Goal: Find specific page/section: Find specific page/section

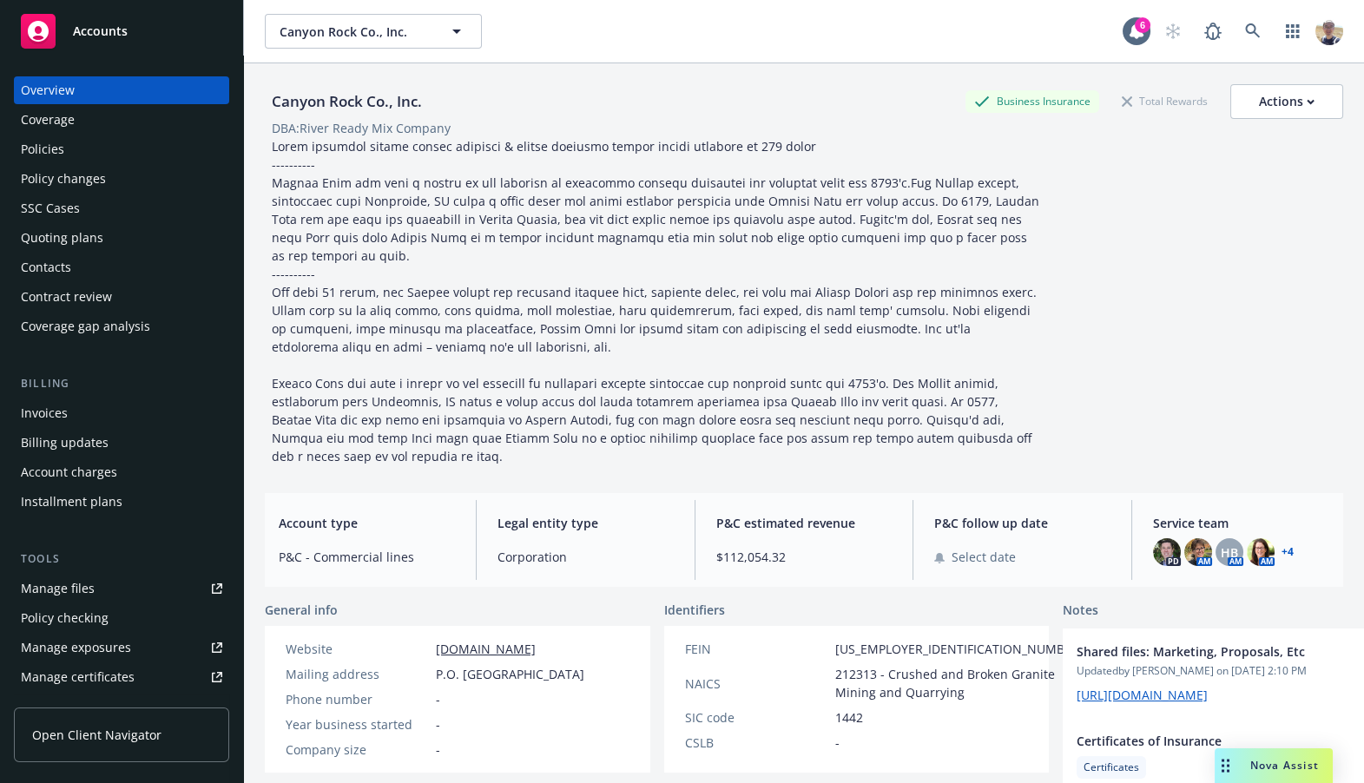
scroll to position [407, 0]
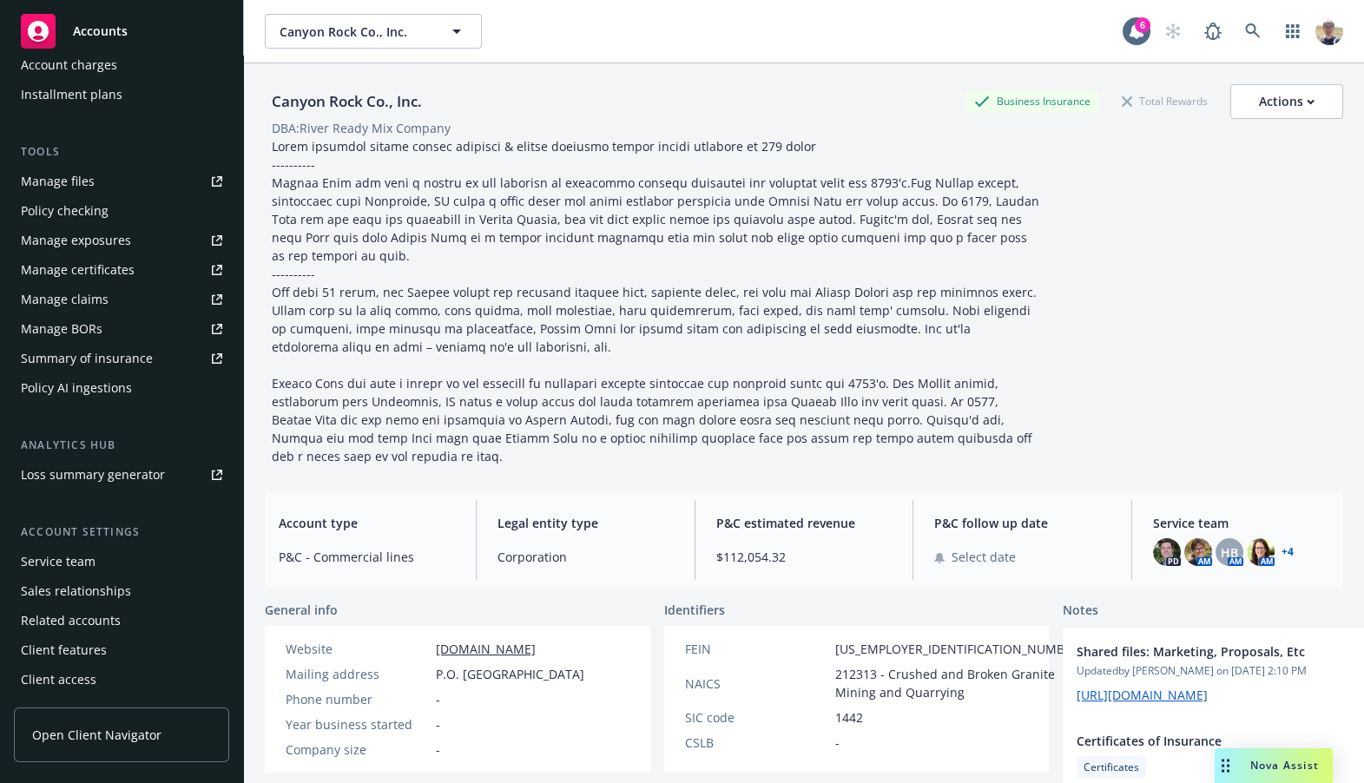
click at [78, 676] on div "Client access" at bounding box center [59, 680] width 76 height 28
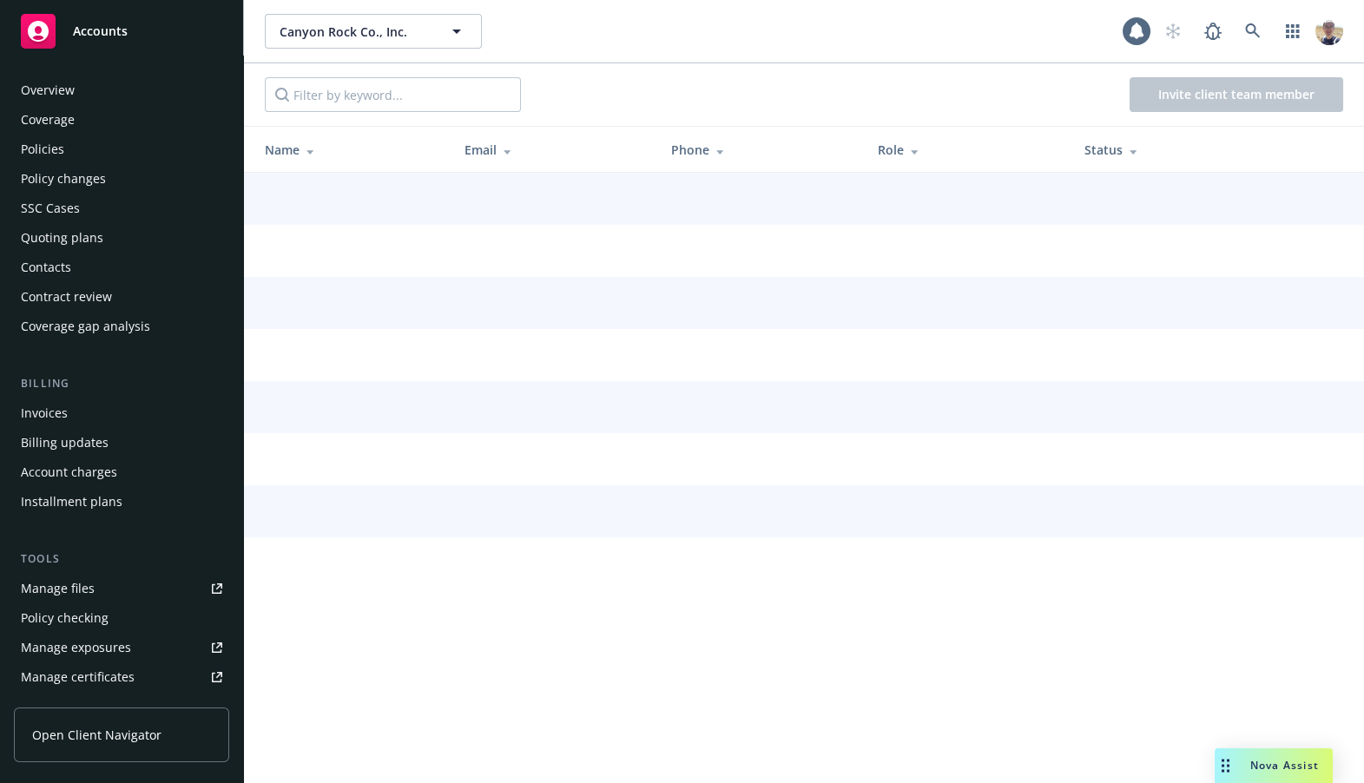
scroll to position [407, 0]
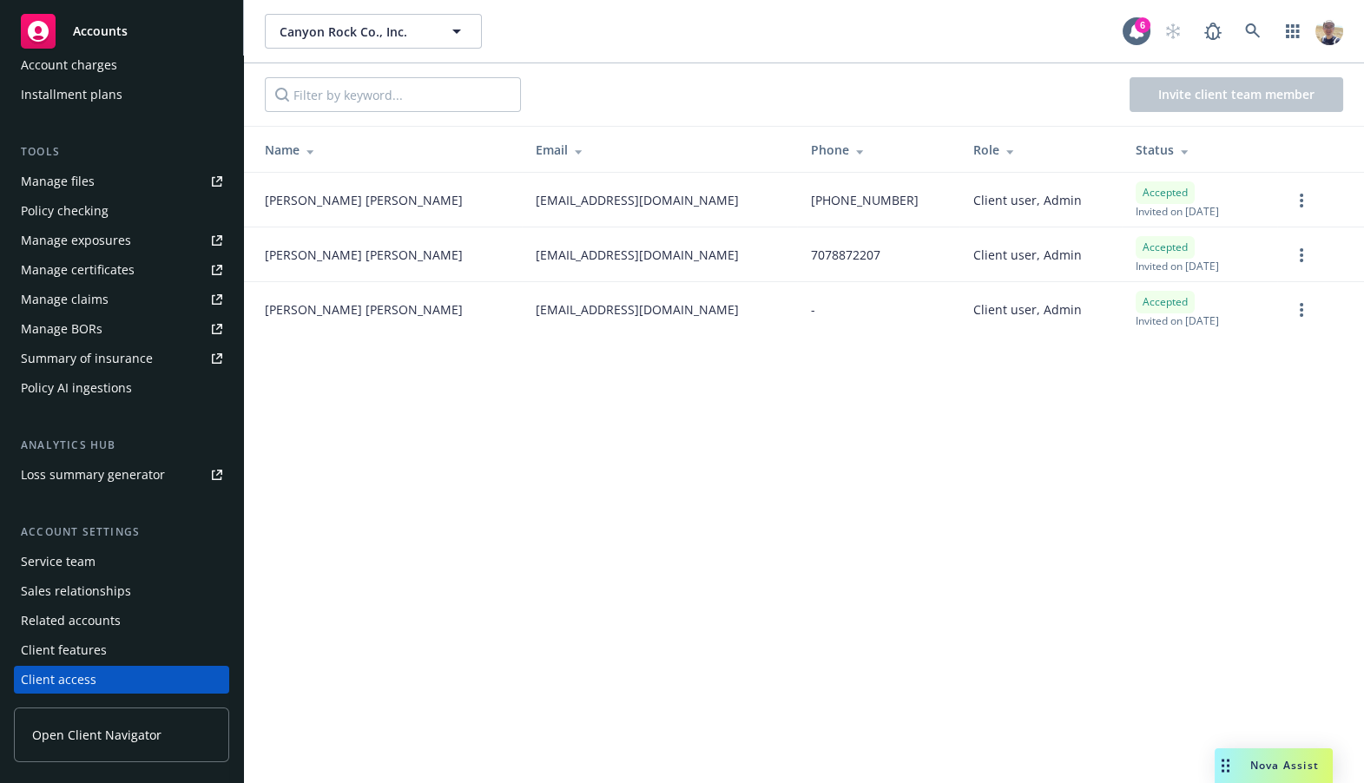
click at [536, 201] on span "[EMAIL_ADDRESS][DOMAIN_NAME]" at bounding box center [637, 200] width 203 height 18
copy span "[EMAIL_ADDRESS][DOMAIN_NAME]"
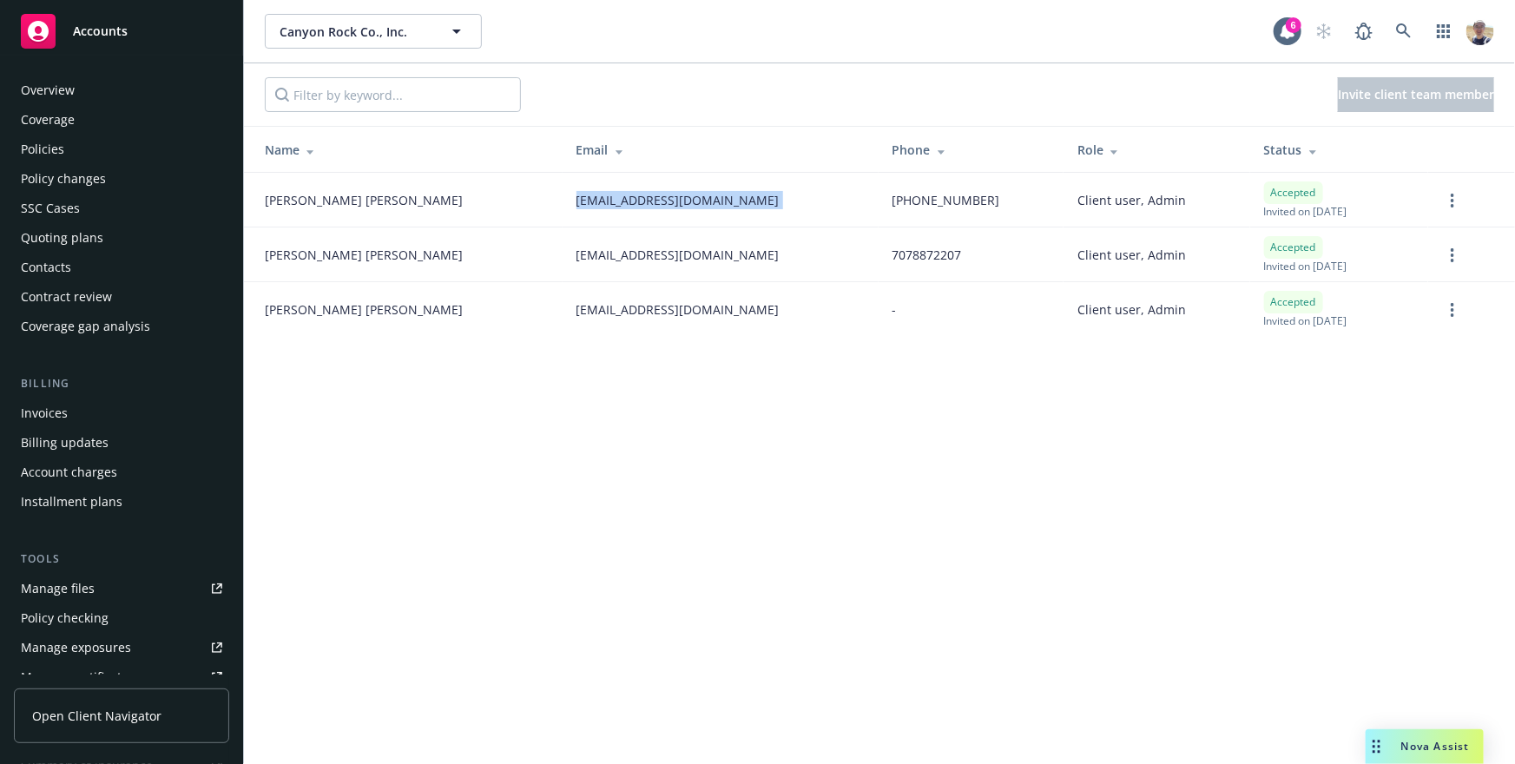
scroll to position [406, 0]
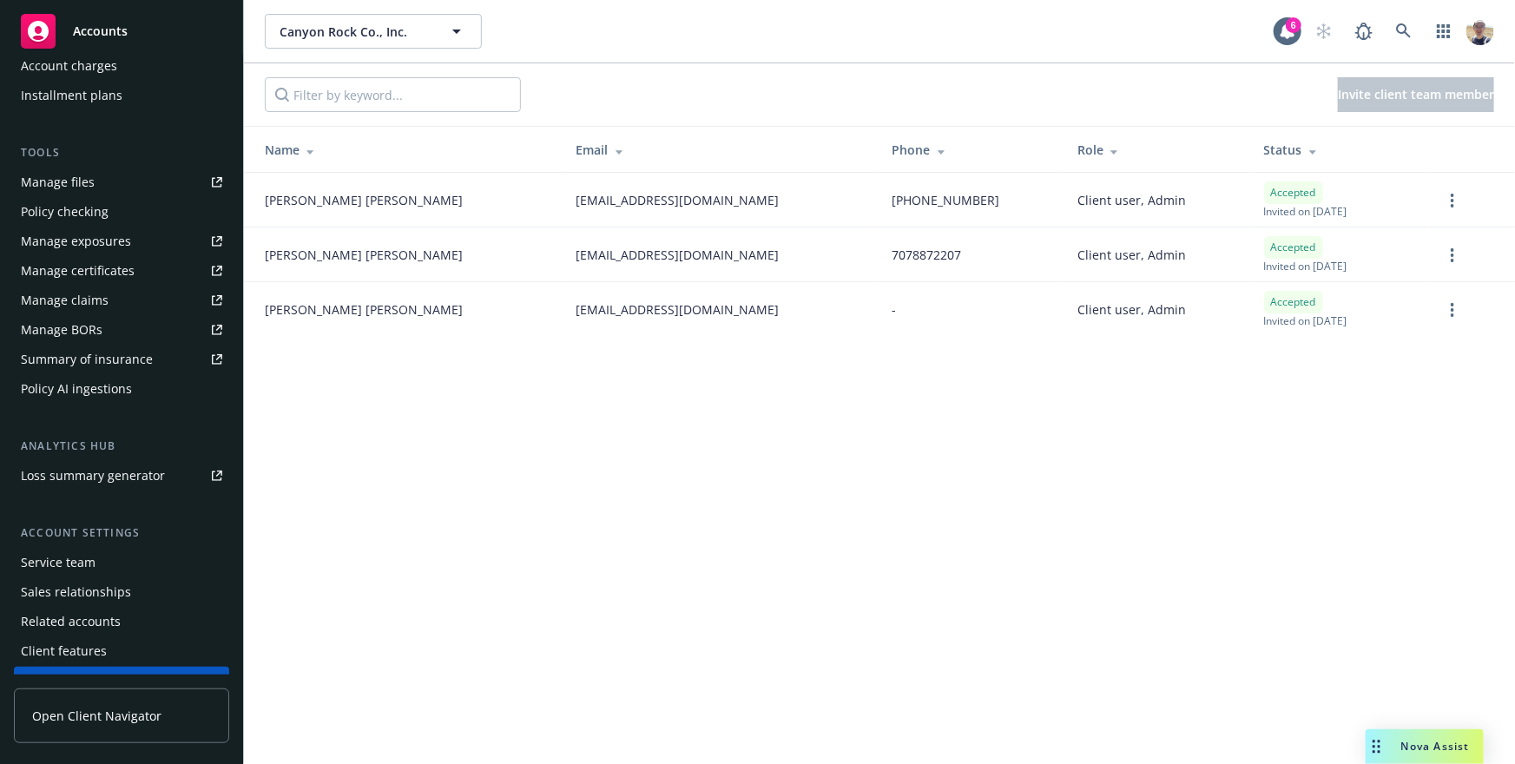
click at [413, 403] on div "Canyon Rock Co., Inc. Canyon Rock Co., Inc. 6 Invite client team member Name Em…" at bounding box center [879, 382] width 1271 height 764
click at [122, 728] on link "Open Client Navigator" at bounding box center [121, 716] width 215 height 55
